Goal: Navigation & Orientation: Find specific page/section

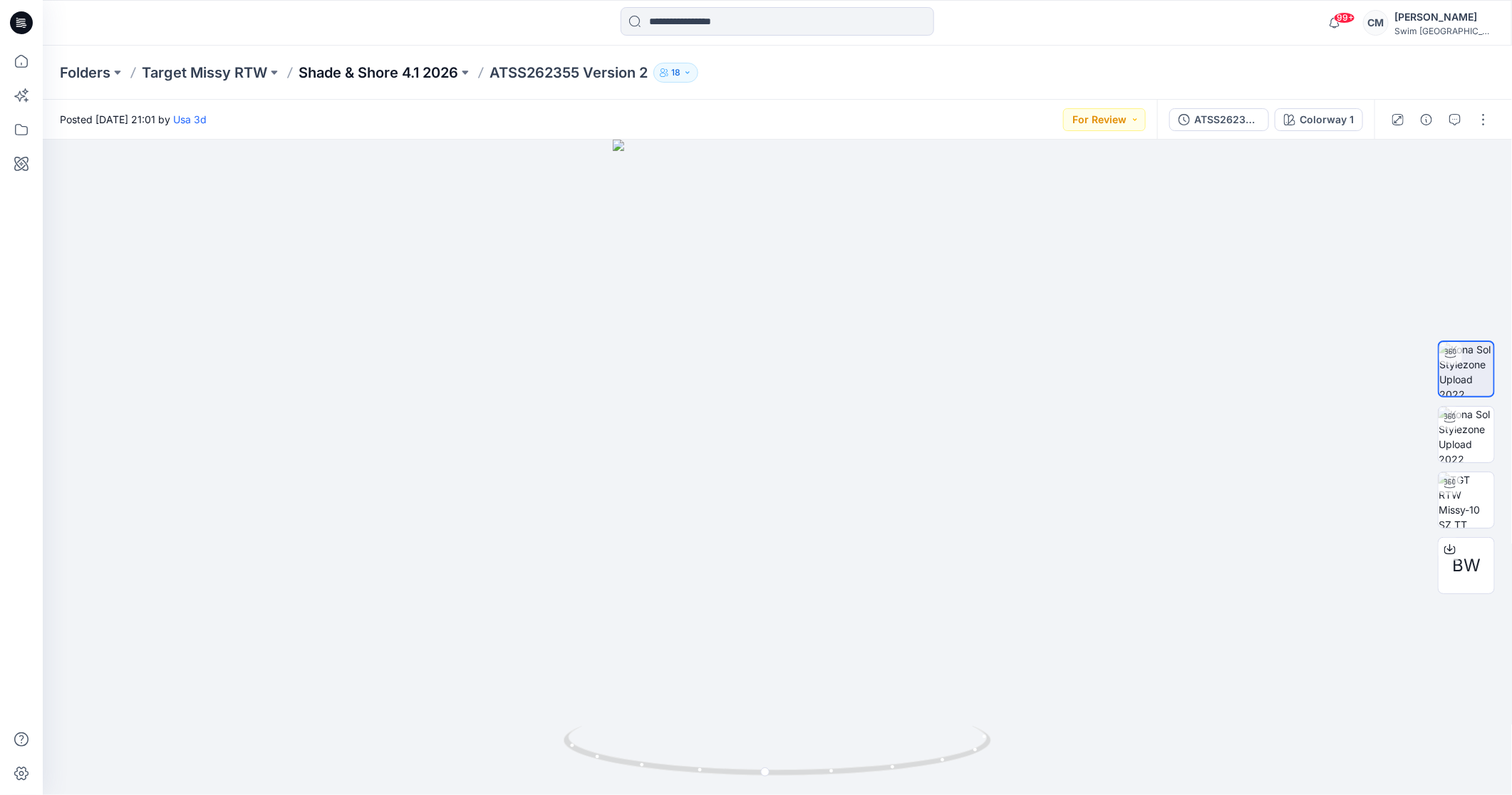
click at [331, 78] on p "Shade & Shore 4.1 2026" at bounding box center [378, 72] width 160 height 20
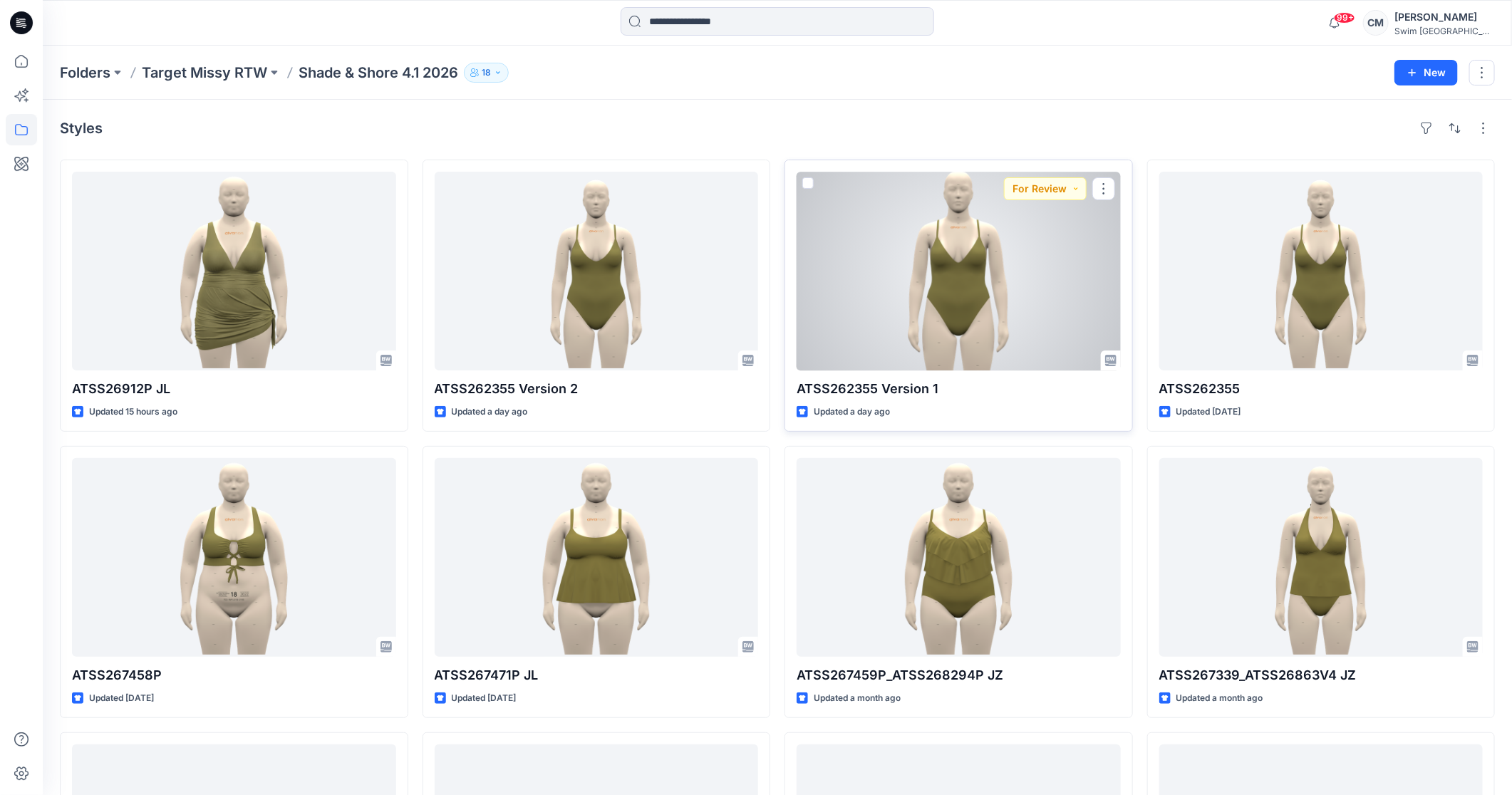
click at [1076, 263] on div at bounding box center [959, 271] width 324 height 199
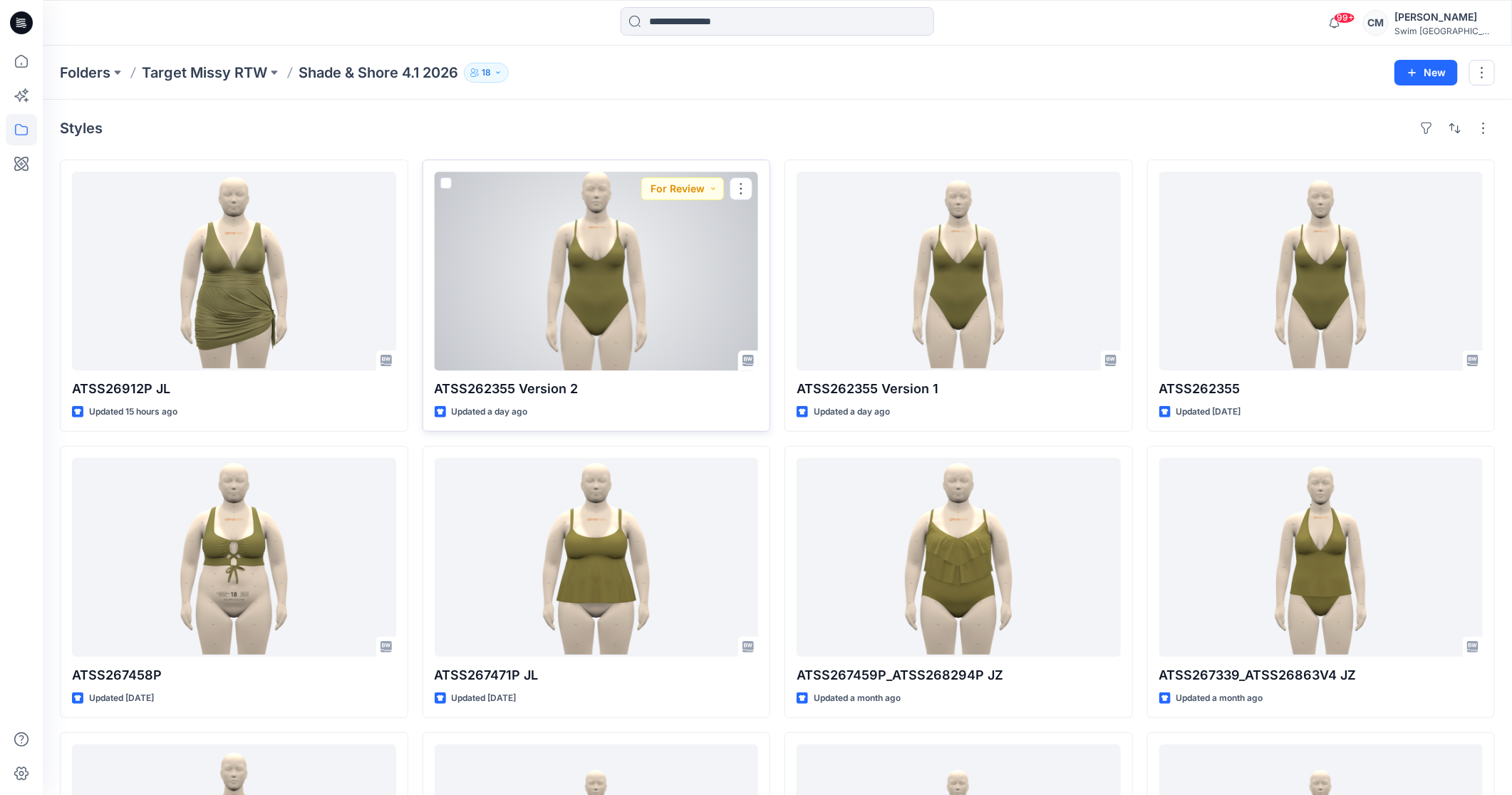
click at [529, 249] on div at bounding box center [597, 271] width 324 height 199
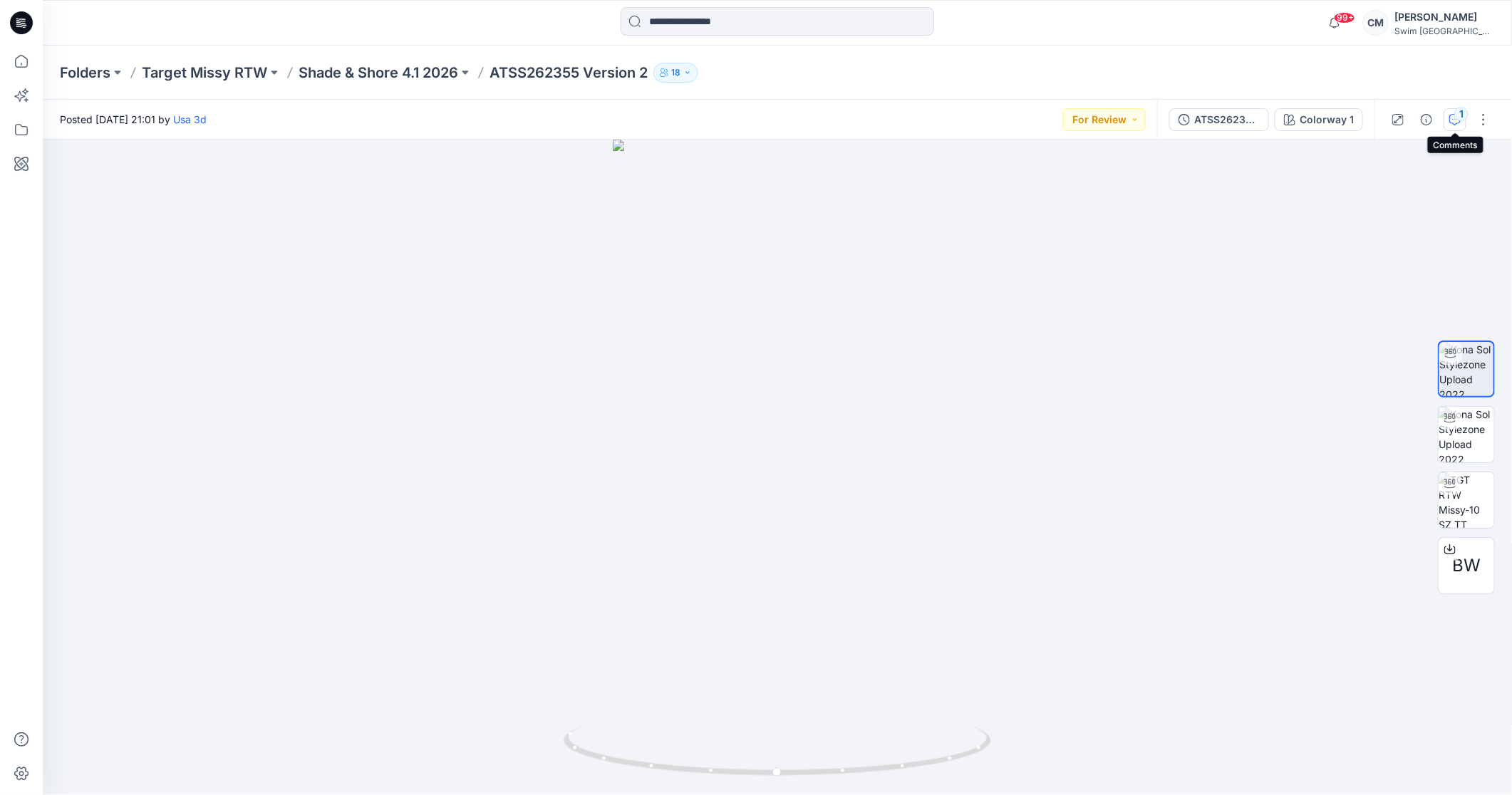
click at [1453, 110] on button "1" at bounding box center [1454, 119] width 23 height 23
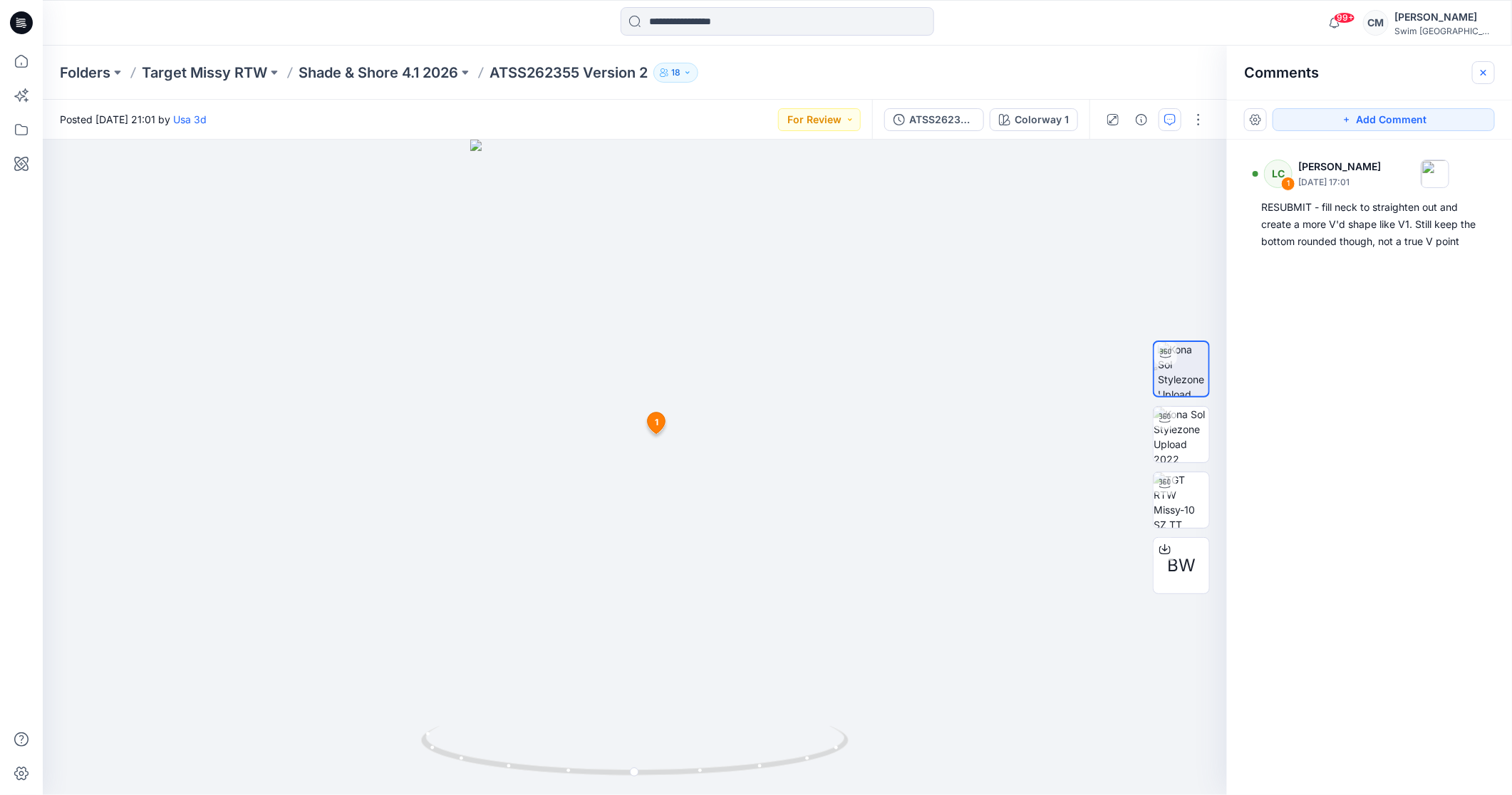
click at [1479, 72] on icon "button" at bounding box center [1483, 72] width 12 height 12
